Goal: Task Accomplishment & Management: Use online tool/utility

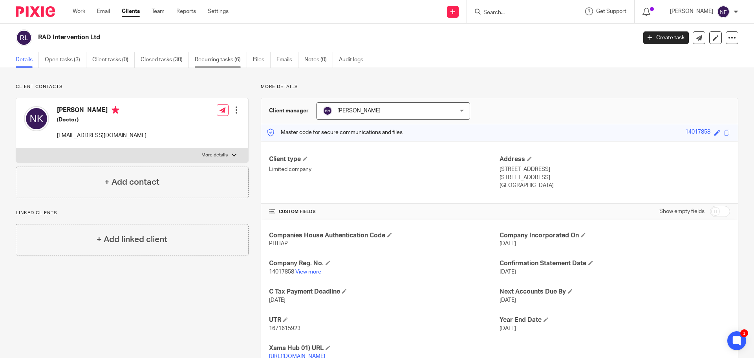
click at [220, 61] on link "Recurring tasks (6)" at bounding box center [221, 59] width 52 height 15
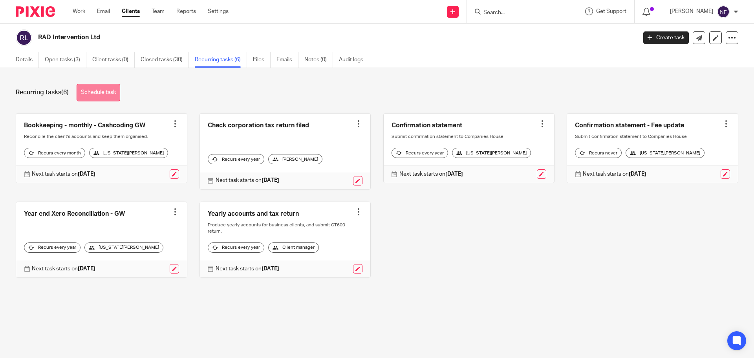
click at [110, 94] on link "Schedule task" at bounding box center [99, 93] width 44 height 18
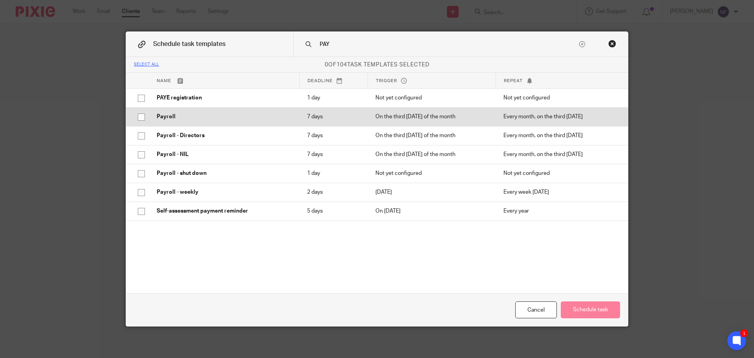
type input "PAY"
click at [222, 110] on td "Payroll" at bounding box center [224, 116] width 150 height 19
checkbox input "true"
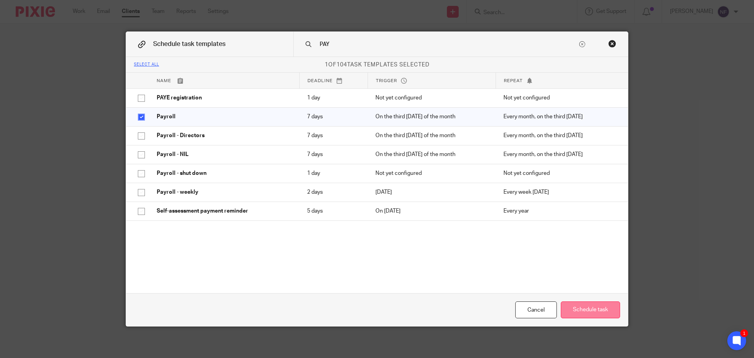
click at [579, 304] on button "Schedule task" at bounding box center [590, 309] width 59 height 17
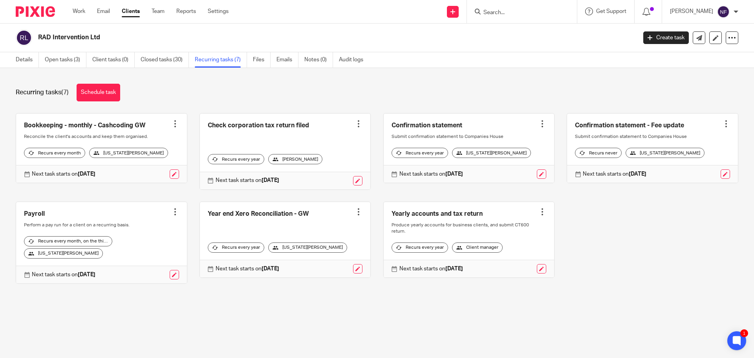
click at [84, 304] on div "Recurring tasks (7) Schedule task Bookkeeping - monthly - Cashcoding GW Create …" at bounding box center [377, 189] width 754 height 243
